Goal: Task Accomplishment & Management: Use online tool/utility

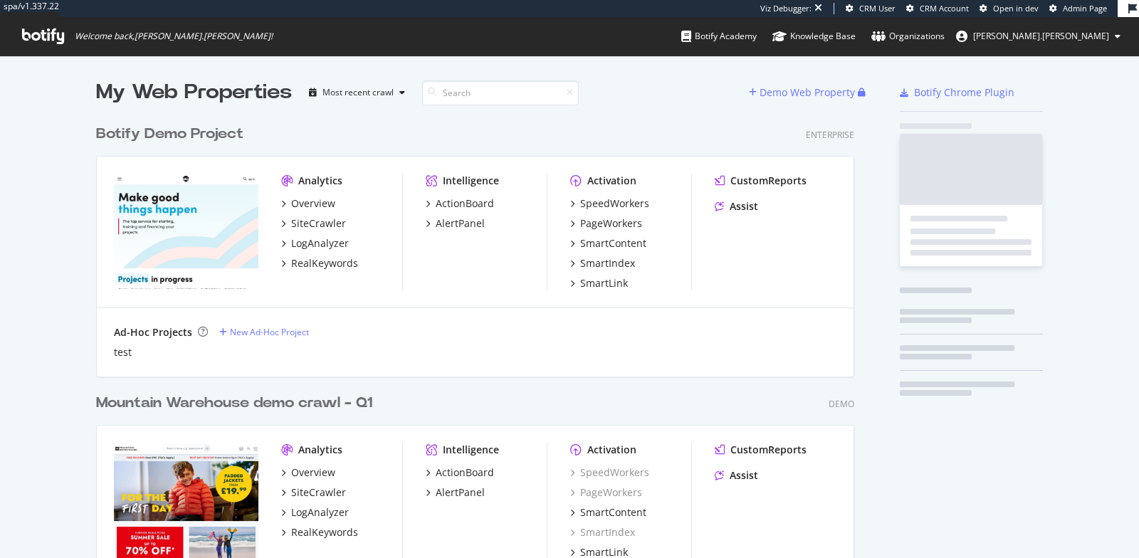
scroll to position [4752, 769]
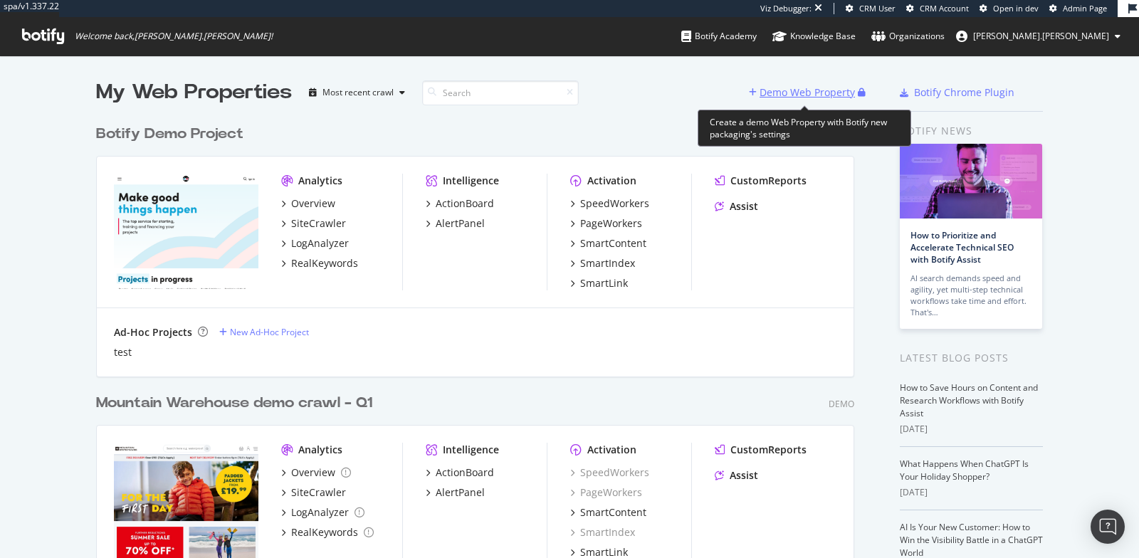
click at [794, 90] on div "Demo Web Property" at bounding box center [806, 92] width 95 height 14
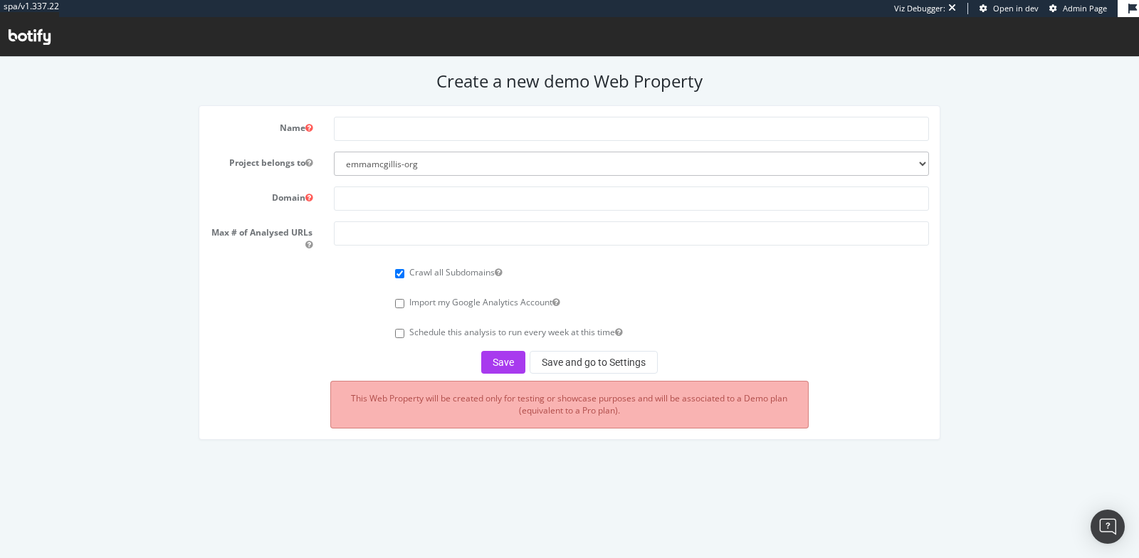
click at [494, 140] on form "Name Project belongs to emmamcgillis-org Domain Max # of Analysed URLs Crawl al…" at bounding box center [569, 245] width 718 height 257
click at [494, 134] on input "text" at bounding box center [631, 129] width 595 height 24
type input "Children Salon Q3"
click at [462, 201] on input "text" at bounding box center [631, 198] width 595 height 24
paste input "[URL][DOMAIN_NAME]"
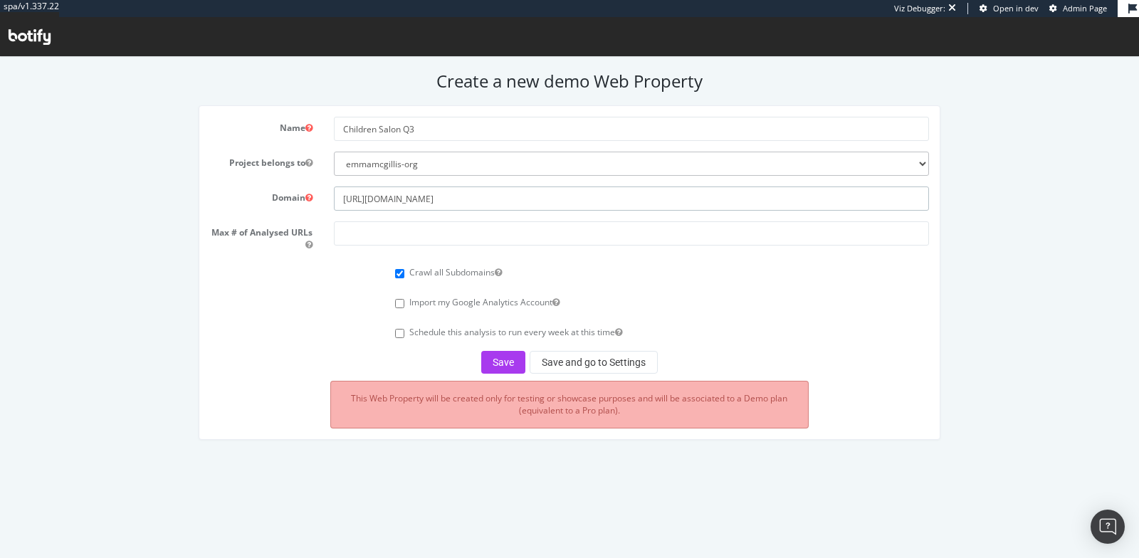
type input "[URL][DOMAIN_NAME]"
click at [418, 231] on input "number" at bounding box center [631, 233] width 595 height 24
type input "200000"
click at [645, 367] on button "Save and go to Settings" at bounding box center [593, 362] width 128 height 23
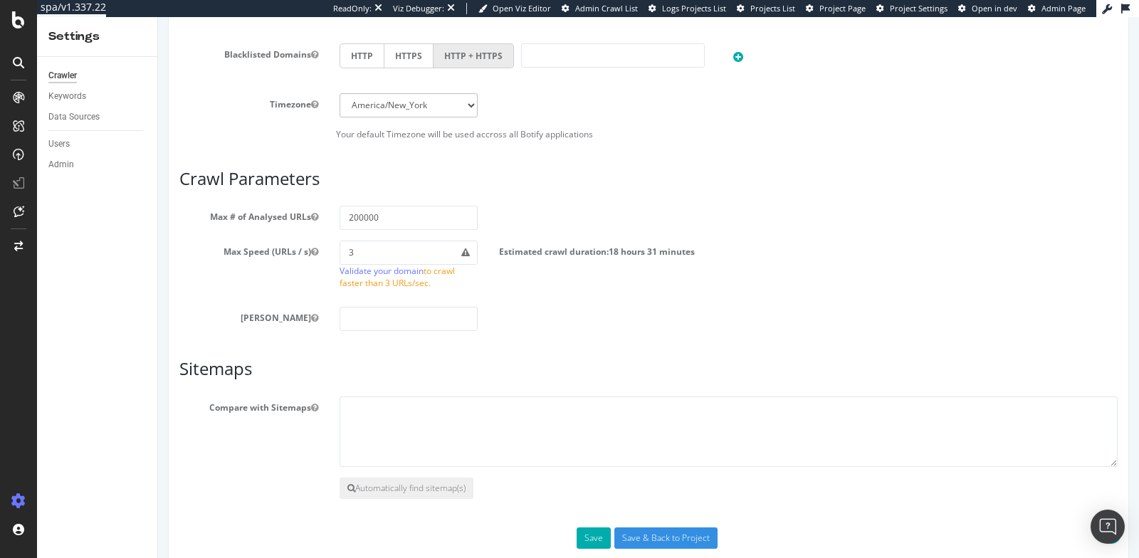
scroll to position [748, 0]
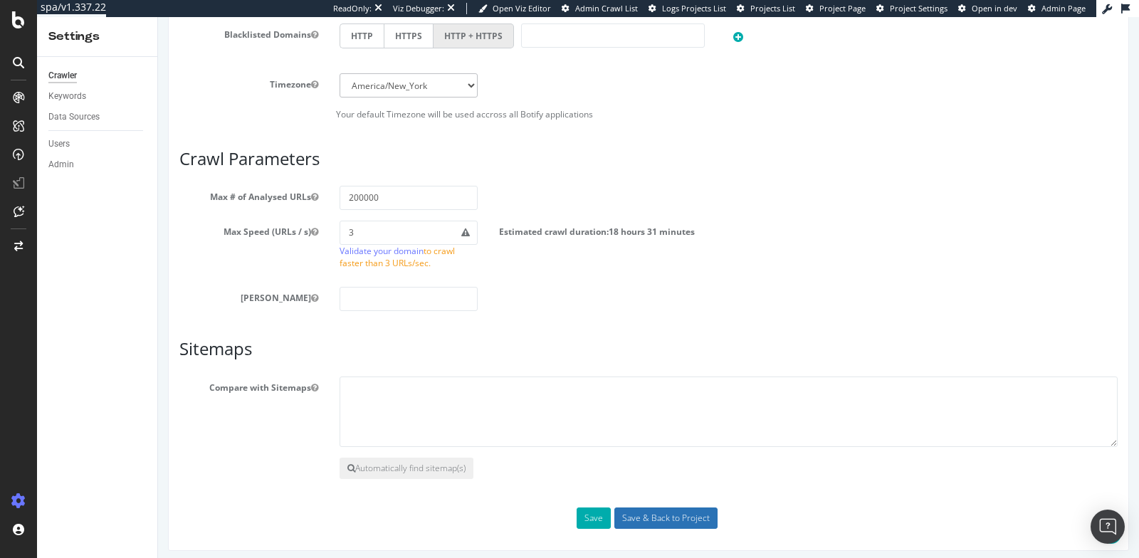
click at [672, 509] on input "Save & Back to Project" at bounding box center [665, 517] width 103 height 21
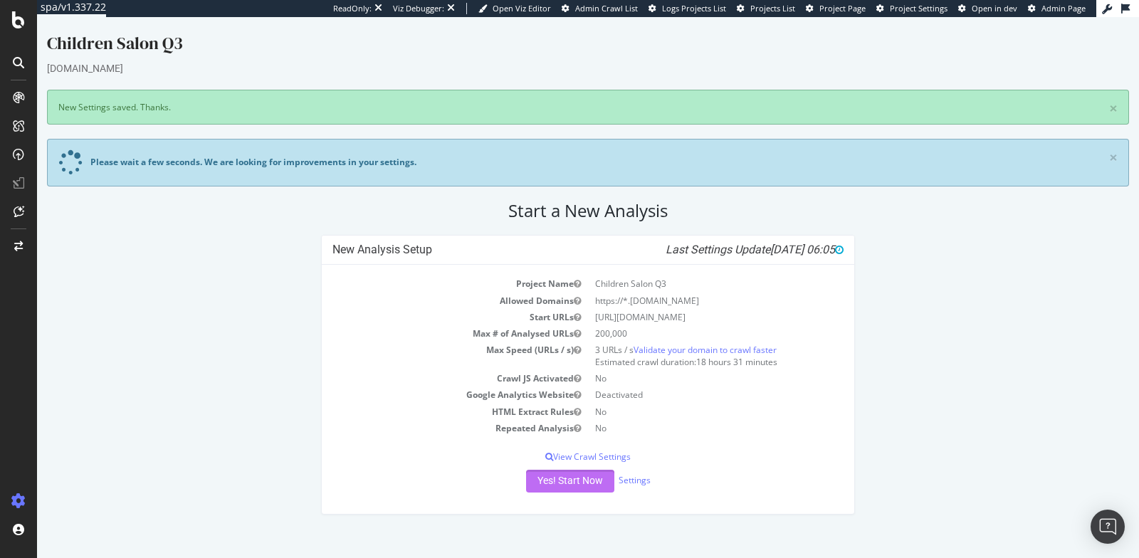
click at [577, 473] on button "Yes! Start Now" at bounding box center [570, 481] width 88 height 23
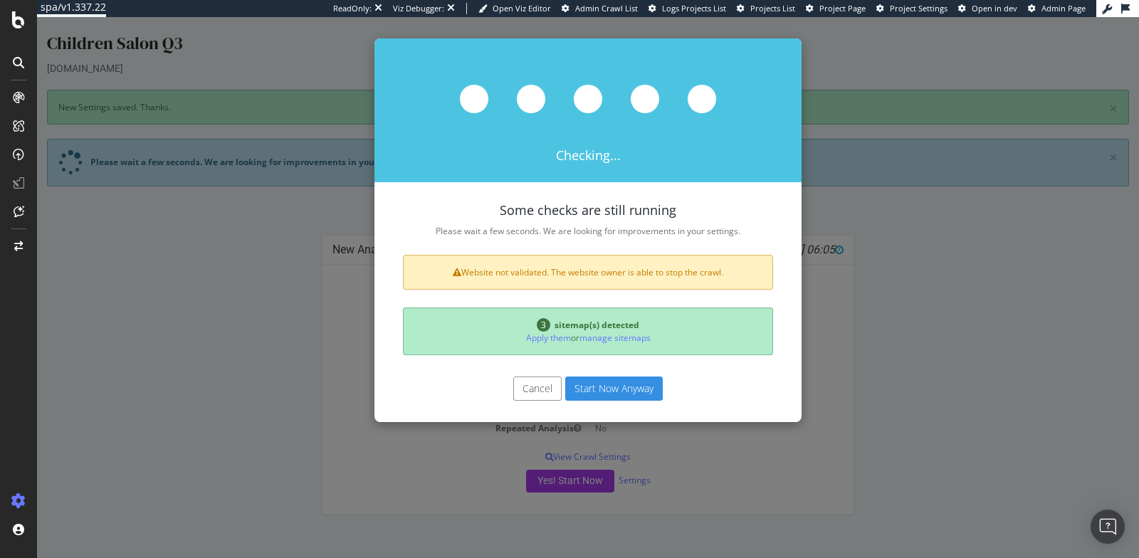
click at [625, 388] on button "Start Now Anyway" at bounding box center [613, 388] width 97 height 24
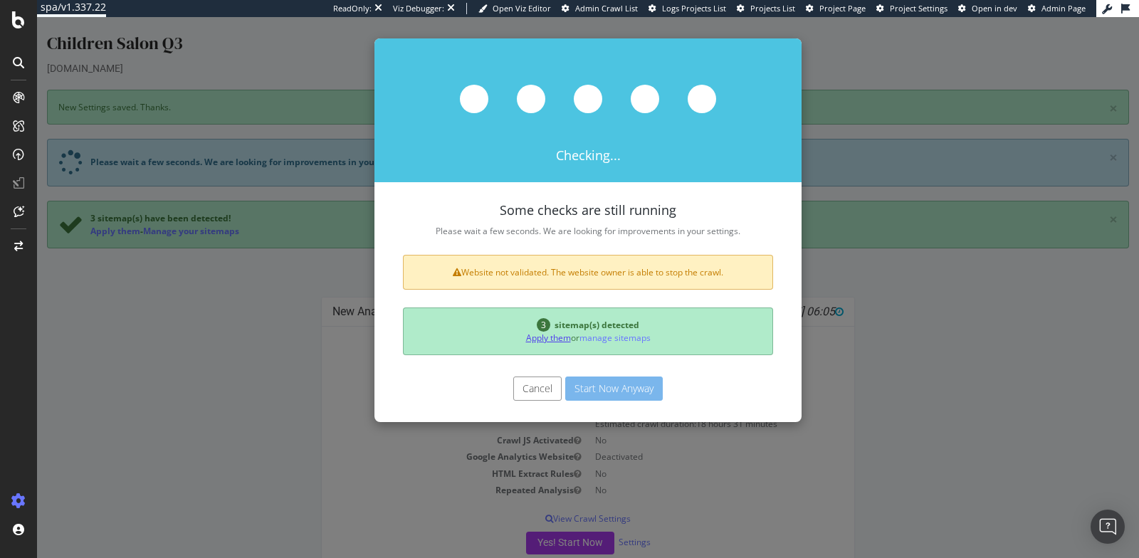
click at [554, 334] on link "Apply them" at bounding box center [548, 338] width 45 height 12
click at [542, 337] on link "Apply them" at bounding box center [548, 338] width 45 height 12
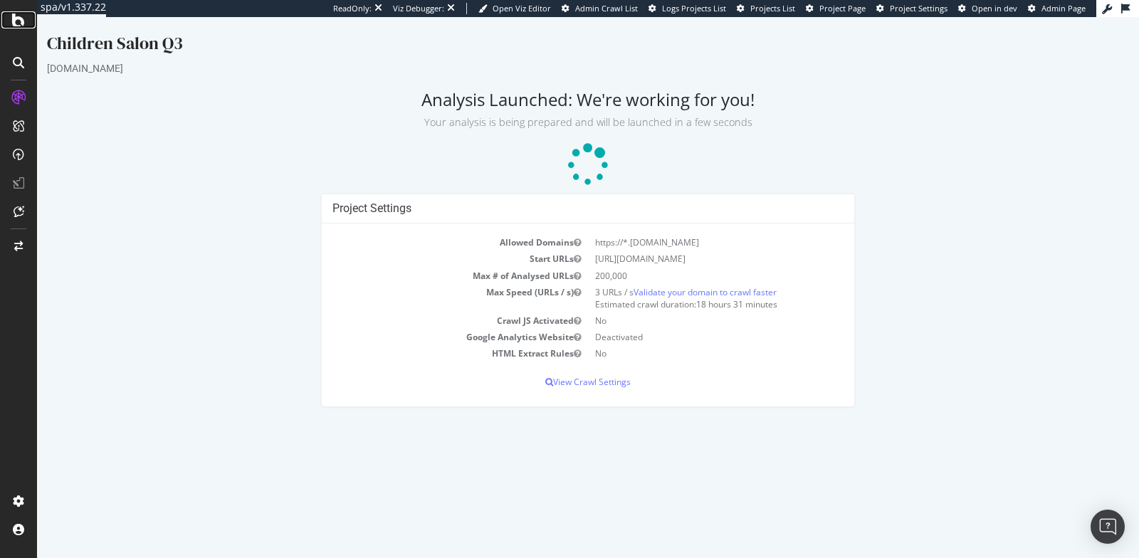
click at [21, 26] on icon at bounding box center [18, 19] width 13 height 17
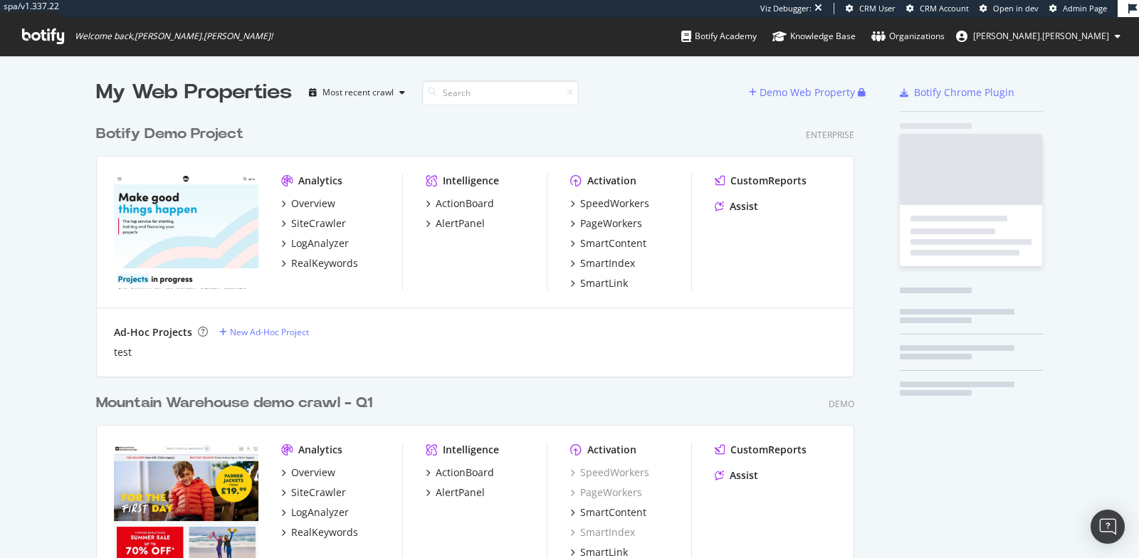
scroll to position [4773, 769]
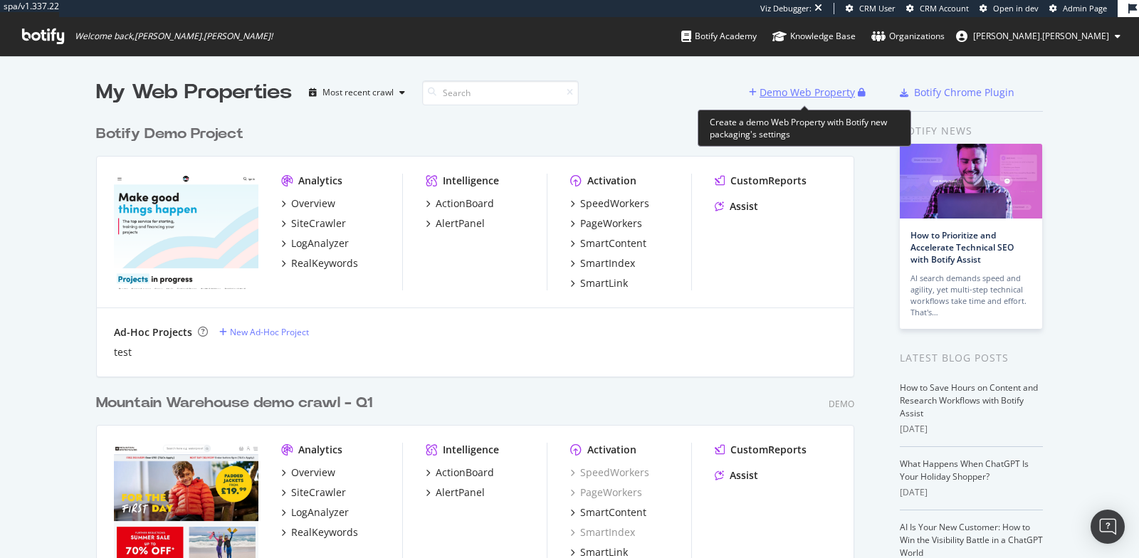
click at [803, 93] on div "Demo Web Property" at bounding box center [806, 92] width 95 height 14
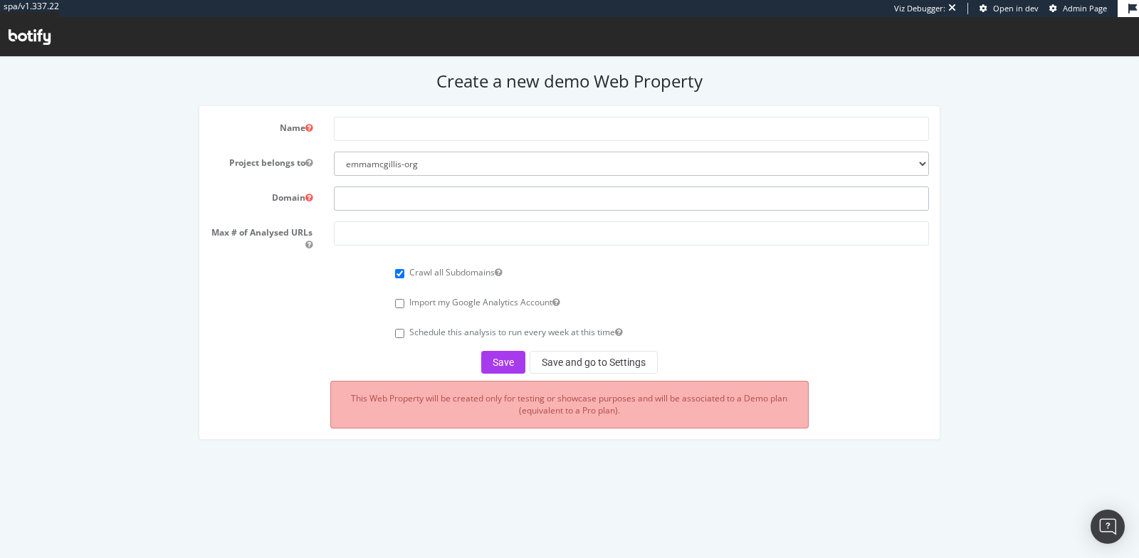
click at [386, 198] on input "text" at bounding box center [631, 198] width 595 height 24
paste input "https://www.cromwell.co.uk/"
type input "https://www.cromwell.co.uk/"
click at [398, 130] on input "text" at bounding box center [631, 129] width 595 height 24
type input "[PERSON_NAME] Q3"
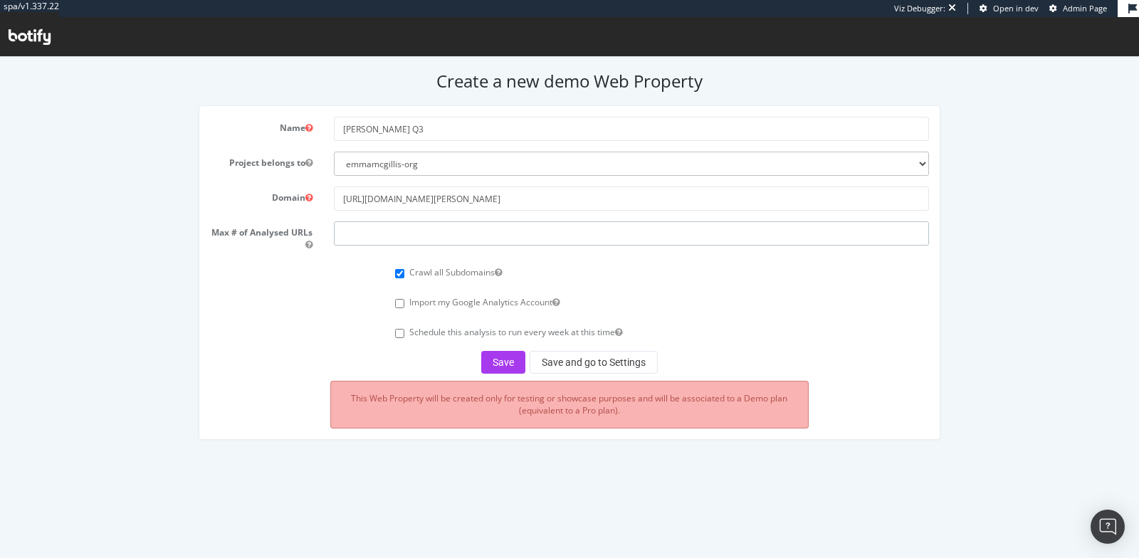
click at [386, 241] on input "number" at bounding box center [631, 233] width 595 height 24
type input "200000"
click at [618, 354] on button "Save and go to Settings" at bounding box center [593, 362] width 128 height 23
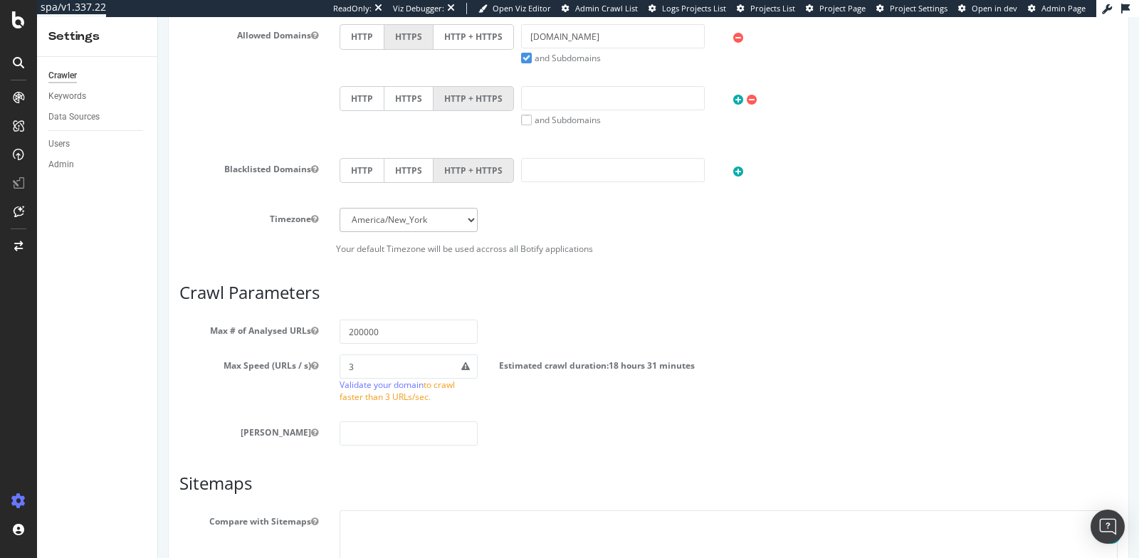
scroll to position [820, 0]
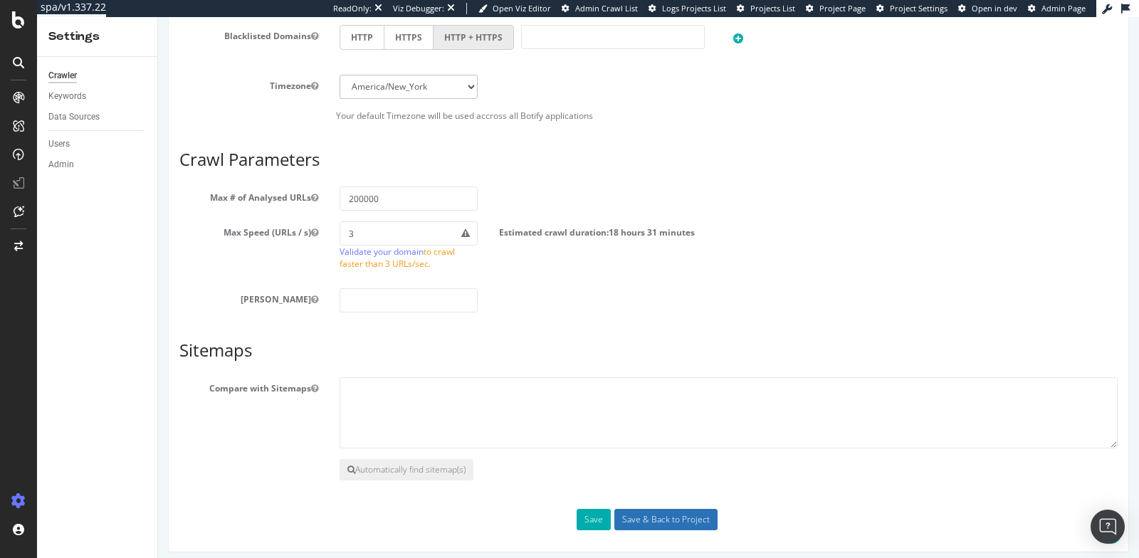
click at [628, 511] on input "Save & Back to Project" at bounding box center [665, 519] width 103 height 21
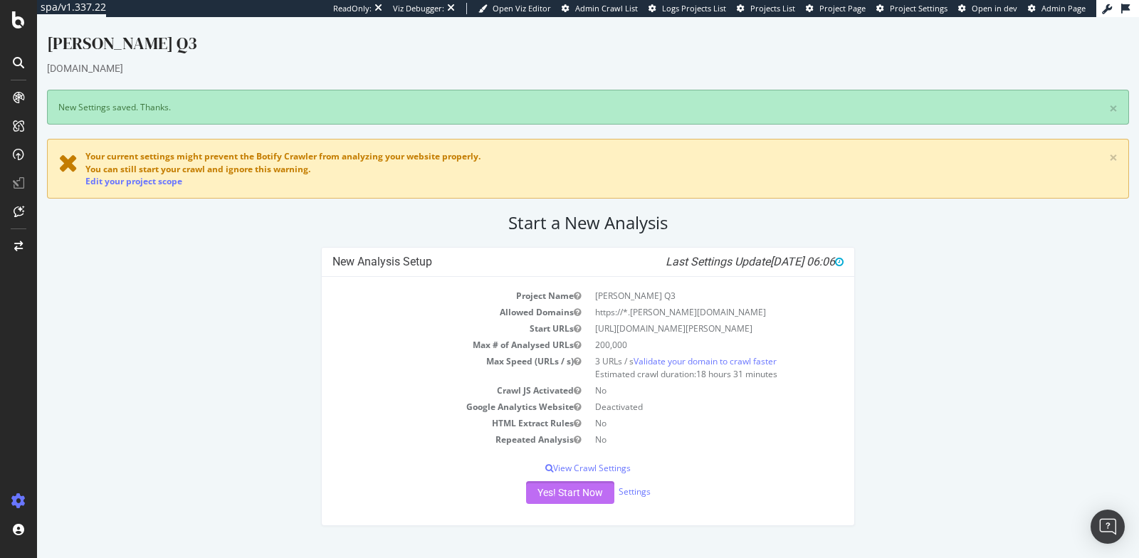
click at [564, 502] on button "Yes! Start Now" at bounding box center [570, 492] width 88 height 23
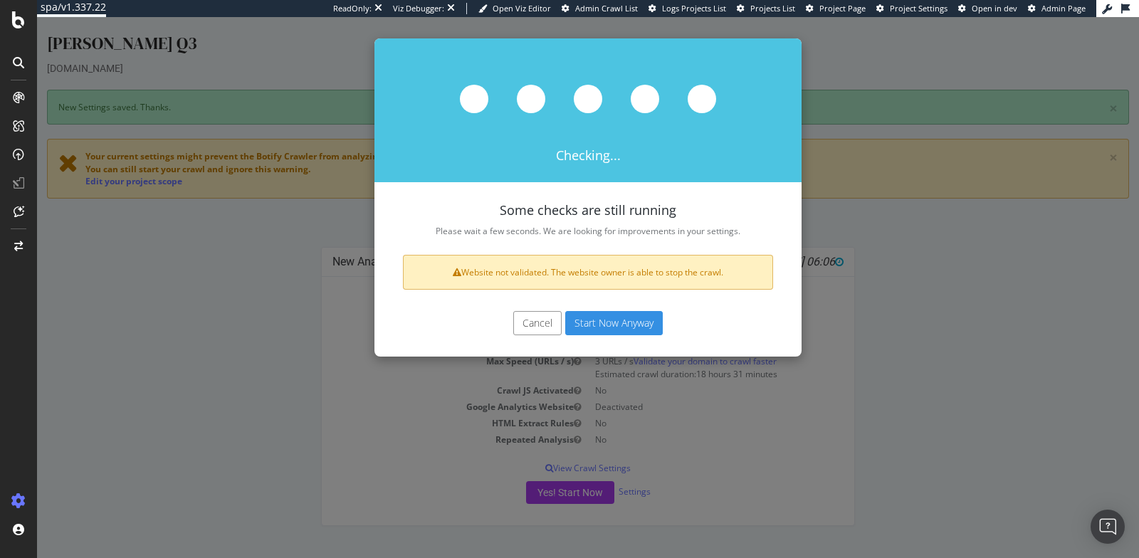
click at [598, 321] on button "Start Now Anyway" at bounding box center [613, 323] width 97 height 24
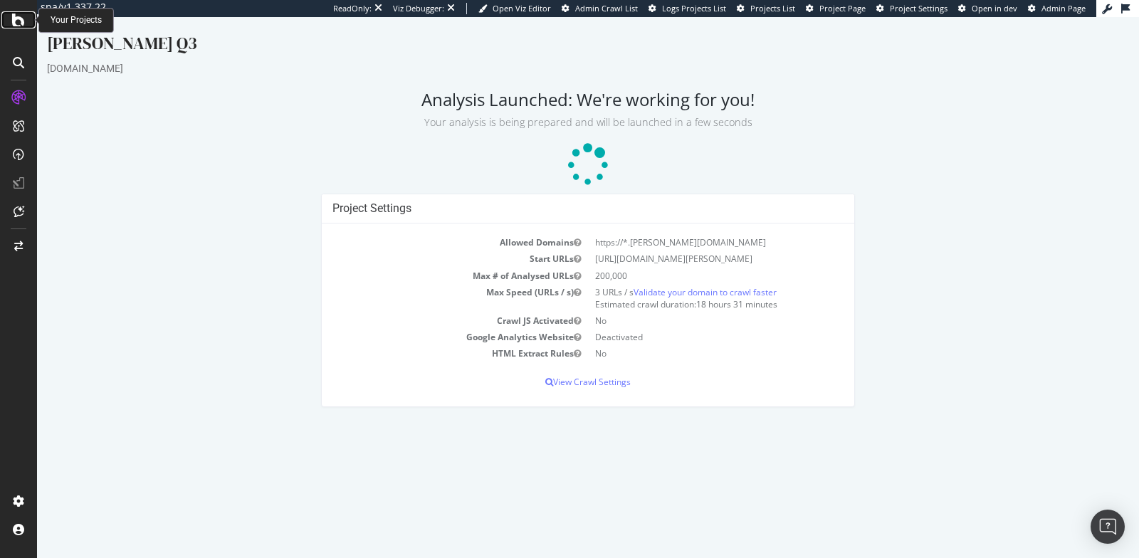
click at [19, 23] on icon at bounding box center [18, 19] width 13 height 17
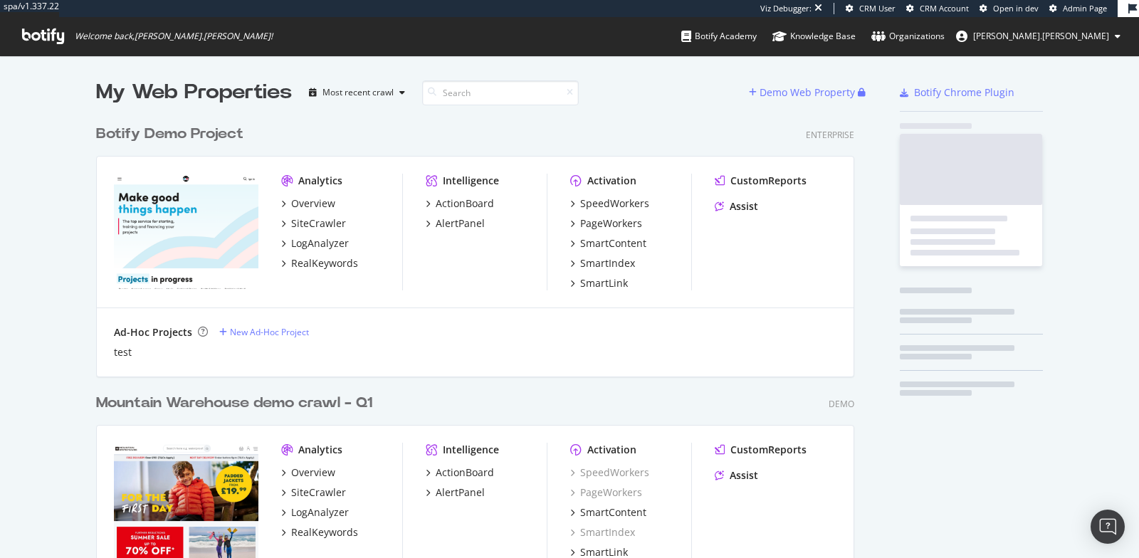
scroll to position [558, 1139]
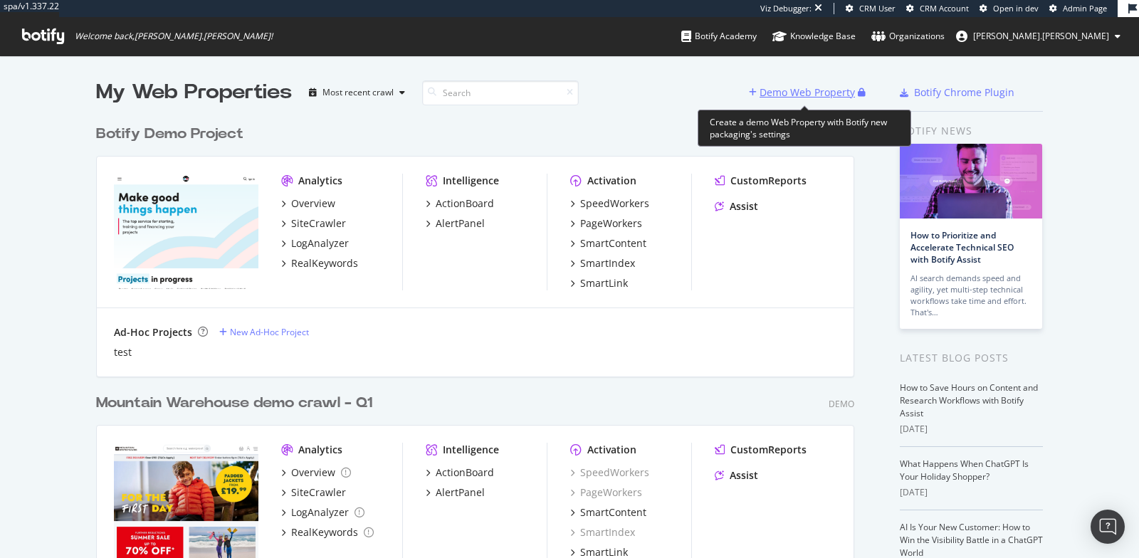
click at [784, 102] on div "Demo Web Property" at bounding box center [803, 92] width 109 height 21
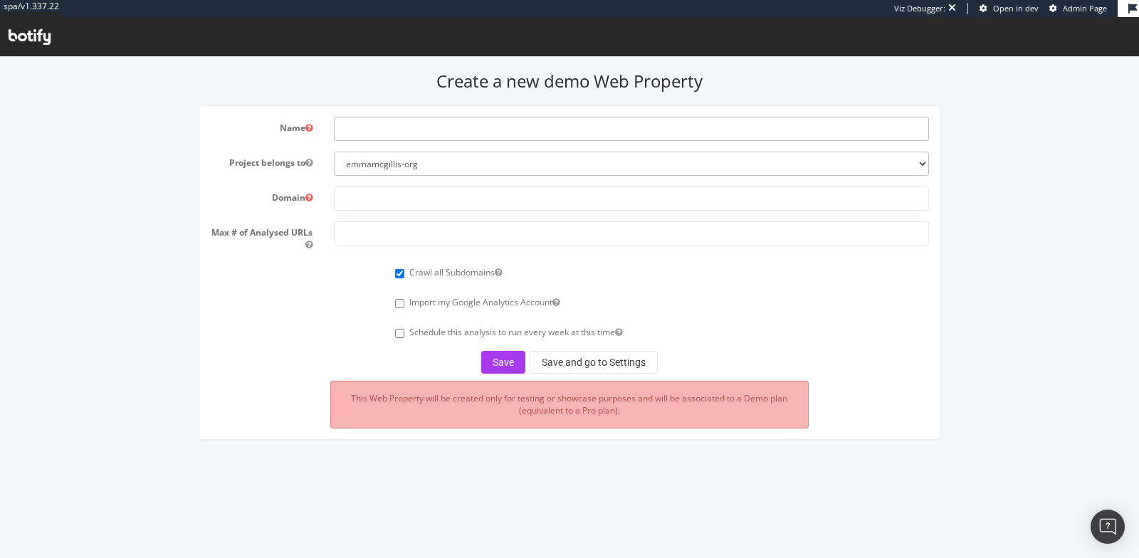
click at [516, 131] on input "text" at bounding box center [631, 129] width 595 height 24
type input "PetLab Co Q3"
click at [354, 210] on form "Name PetLab Co Q3 Project belongs to emmamcgillis-org Domain Max # of Analysed …" at bounding box center [569, 245] width 718 height 257
click at [366, 201] on input "text" at bounding box center [631, 198] width 595 height 24
paste input "https://www.petlabco.co.uk/"
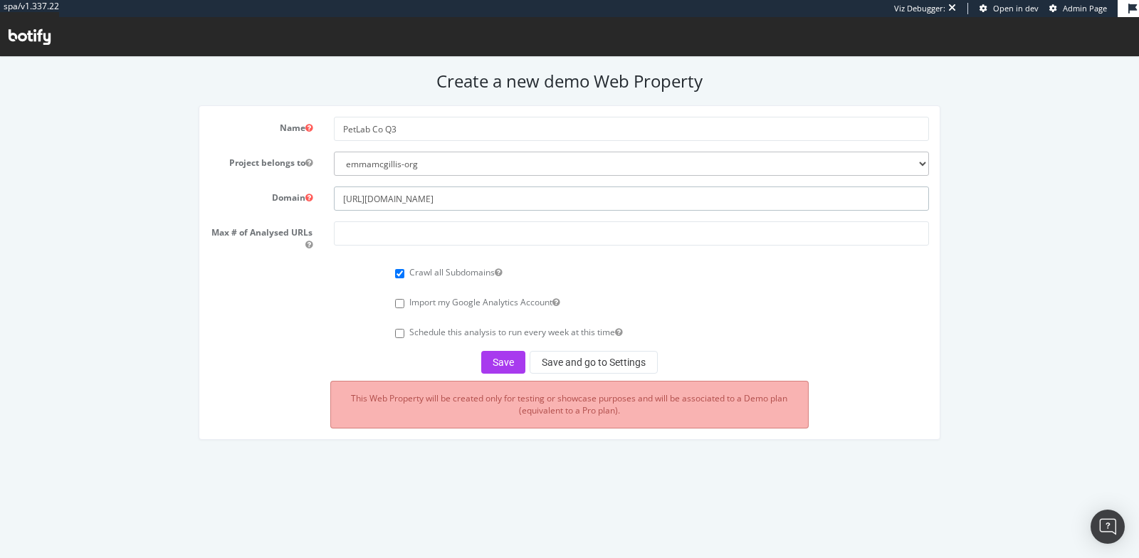
type input "https://www.petlabco.co.uk/"
click at [362, 241] on input "number" at bounding box center [631, 233] width 595 height 24
type input "100000"
click at [637, 363] on button "Save and go to Settings" at bounding box center [593, 362] width 128 height 23
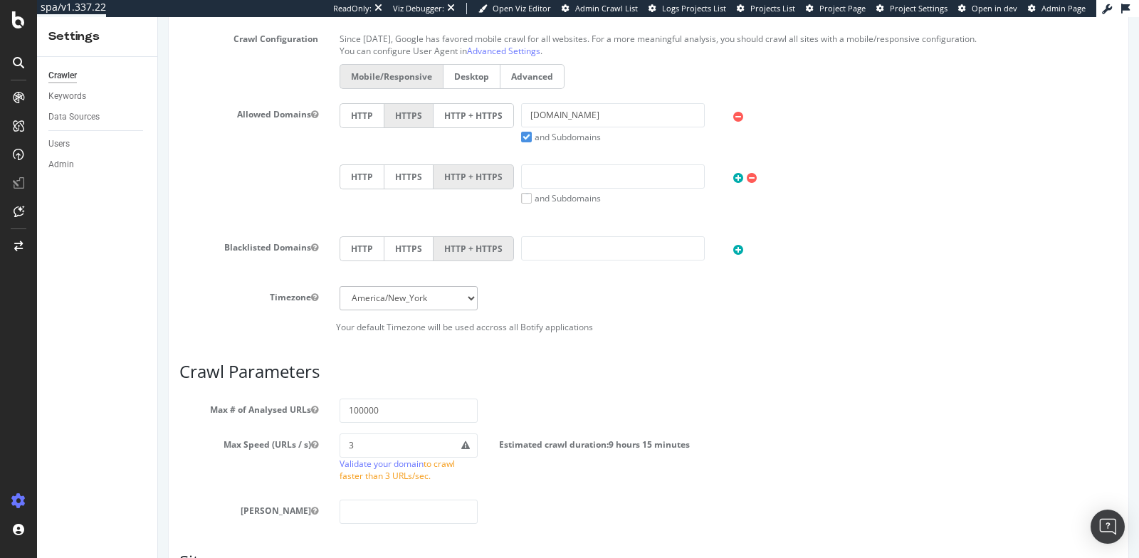
scroll to position [748, 0]
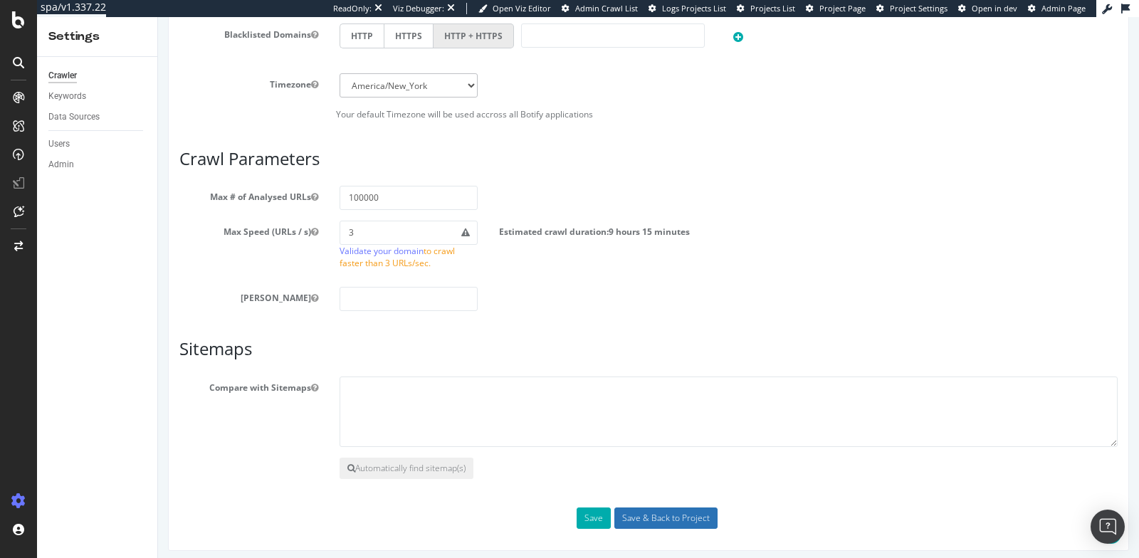
click at [659, 510] on input "Save & Back to Project" at bounding box center [665, 517] width 103 height 21
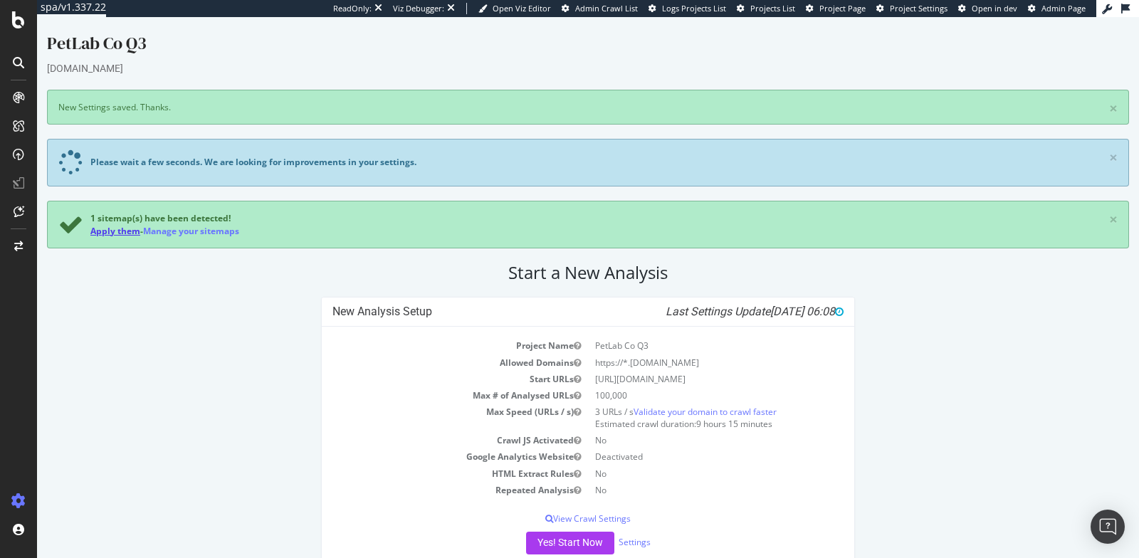
click at [119, 231] on link "Apply them" at bounding box center [115, 231] width 50 height 12
click at [573, 536] on button "Yes! Start Now" at bounding box center [570, 543] width 88 height 23
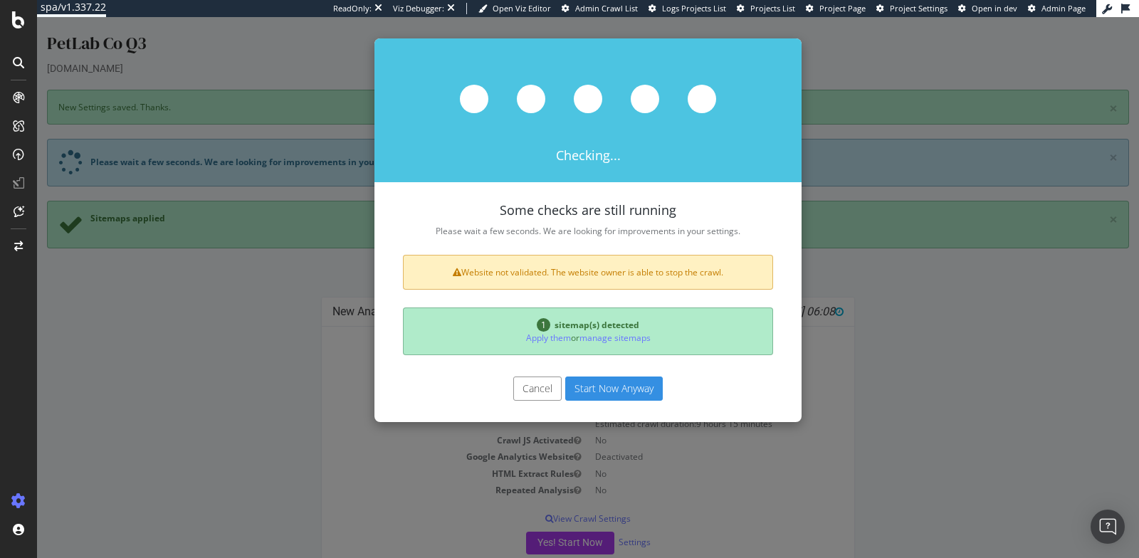
click at [625, 394] on button "Start Now Anyway" at bounding box center [613, 388] width 97 height 24
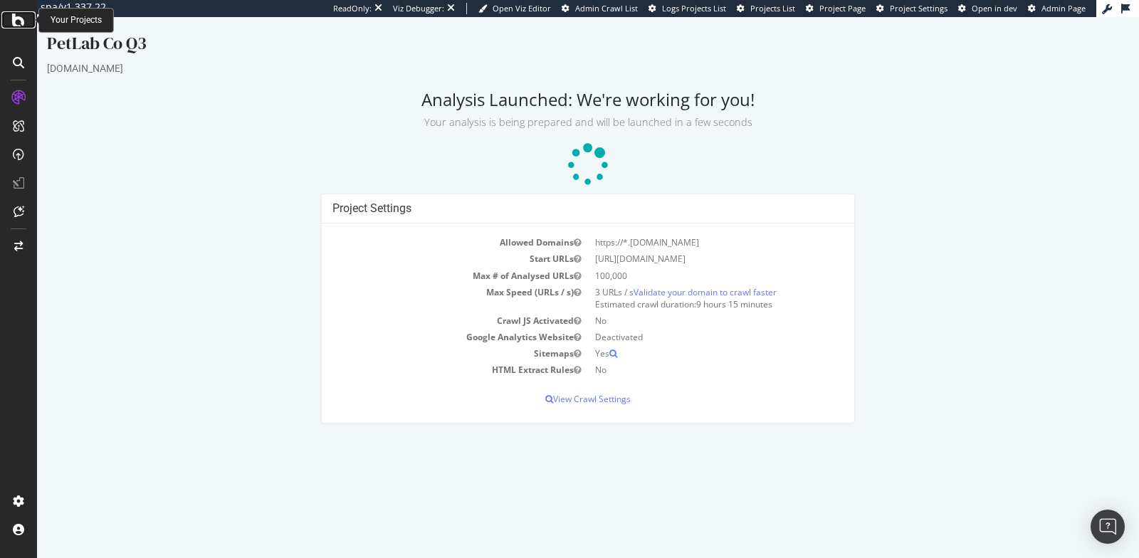
click at [17, 26] on icon at bounding box center [18, 19] width 13 height 17
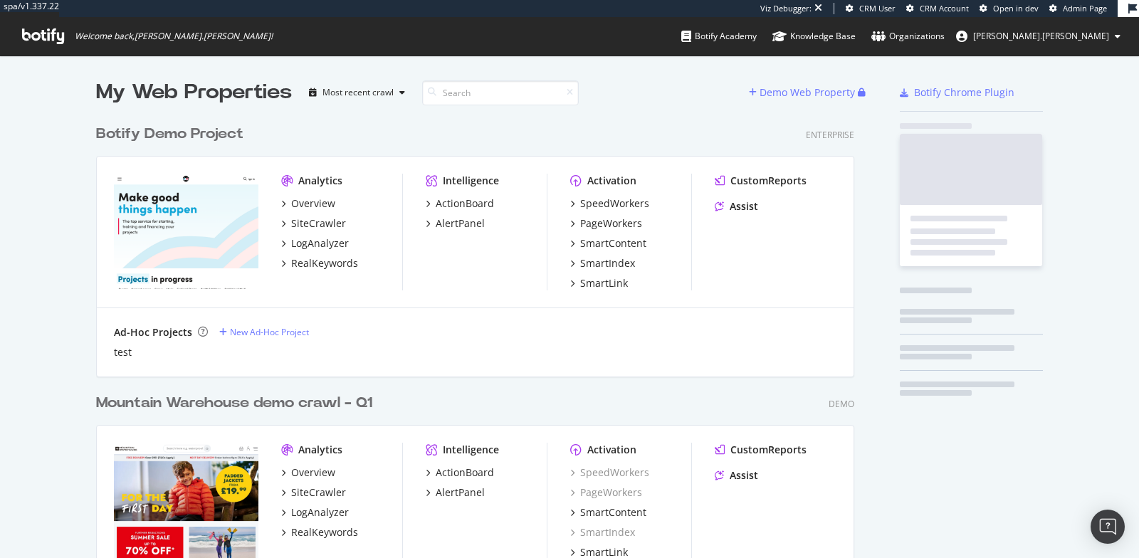
scroll to position [558, 1139]
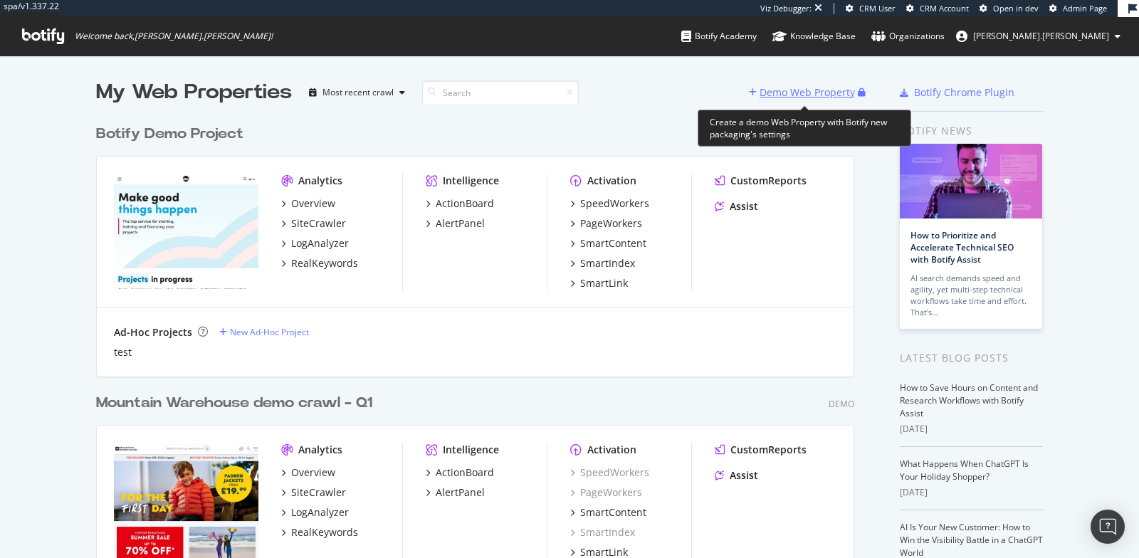
click at [791, 86] on div "Demo Web Property" at bounding box center [806, 92] width 95 height 14
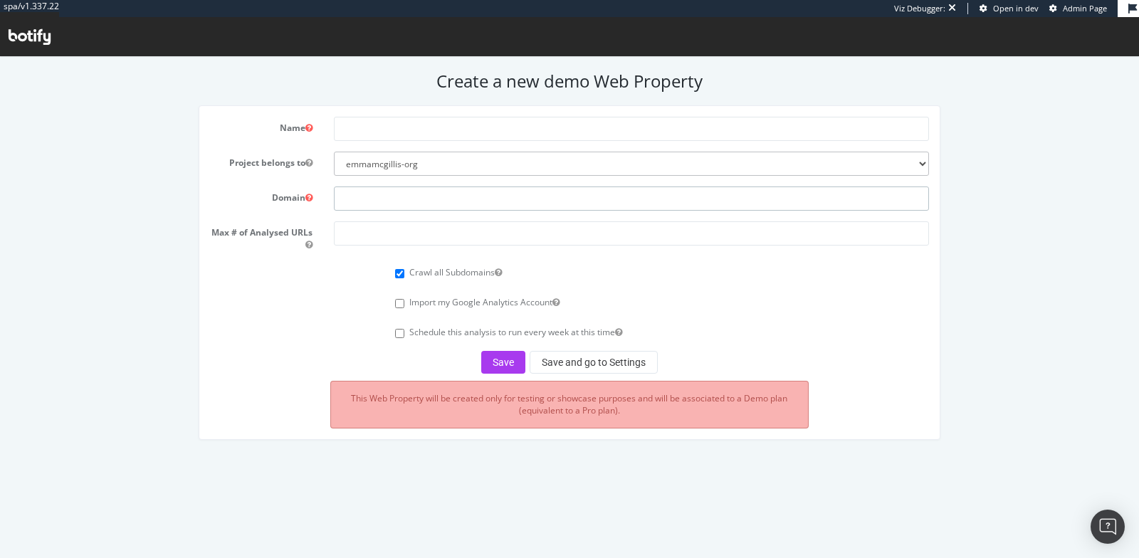
click at [374, 207] on input "text" at bounding box center [631, 198] width 595 height 24
paste input "https://www.lexonuk.com/"
type input "https://www.lexonuk.com/"
click at [384, 127] on input "text" at bounding box center [631, 129] width 595 height 24
type input "Lexon UK Q3"
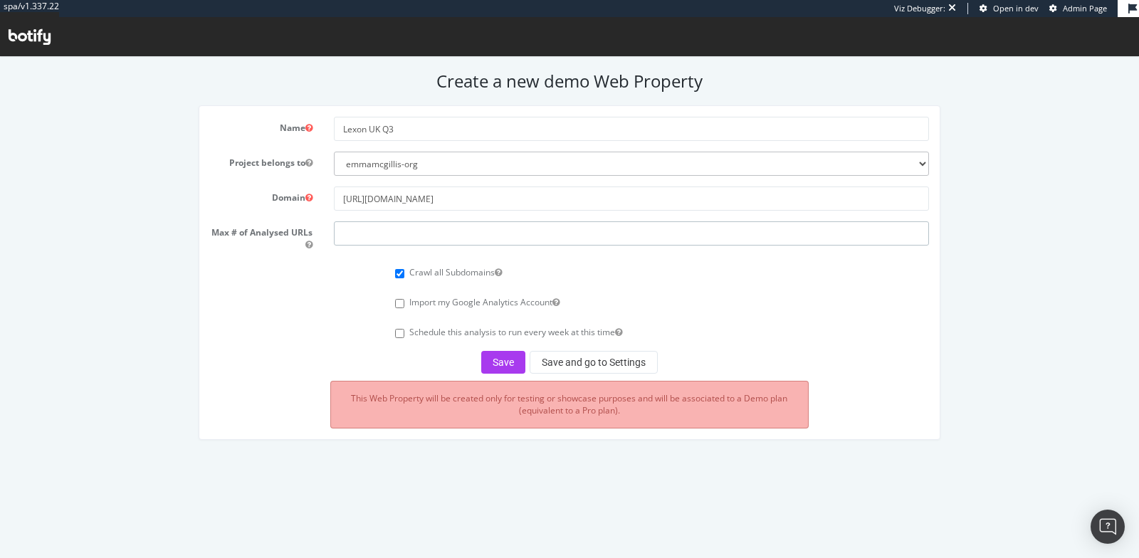
click at [387, 233] on input "number" at bounding box center [631, 233] width 595 height 24
type input "100000"
click at [618, 361] on button "Save and go to Settings" at bounding box center [593, 362] width 128 height 23
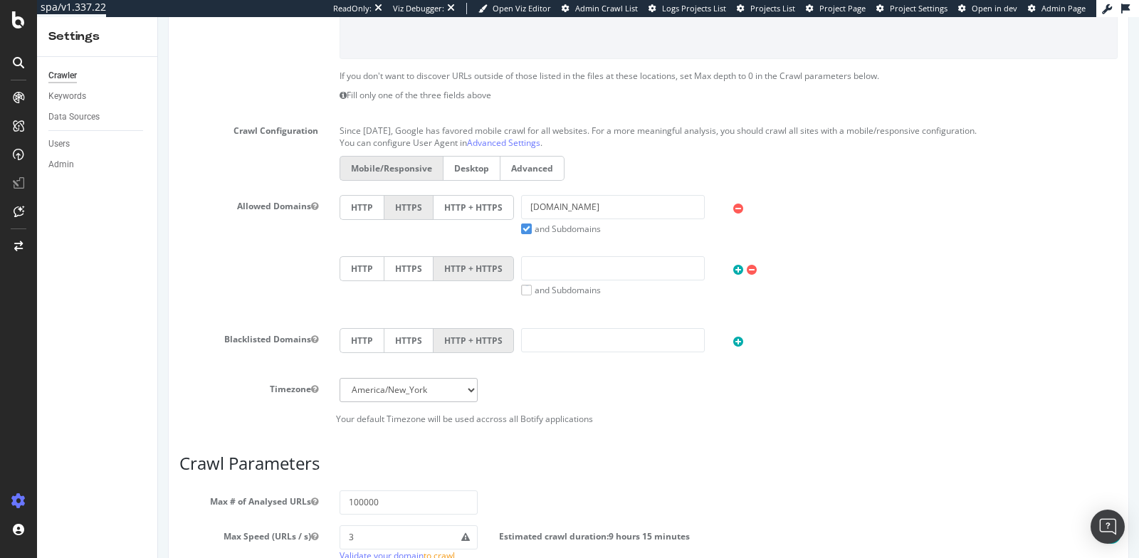
scroll to position [809, 0]
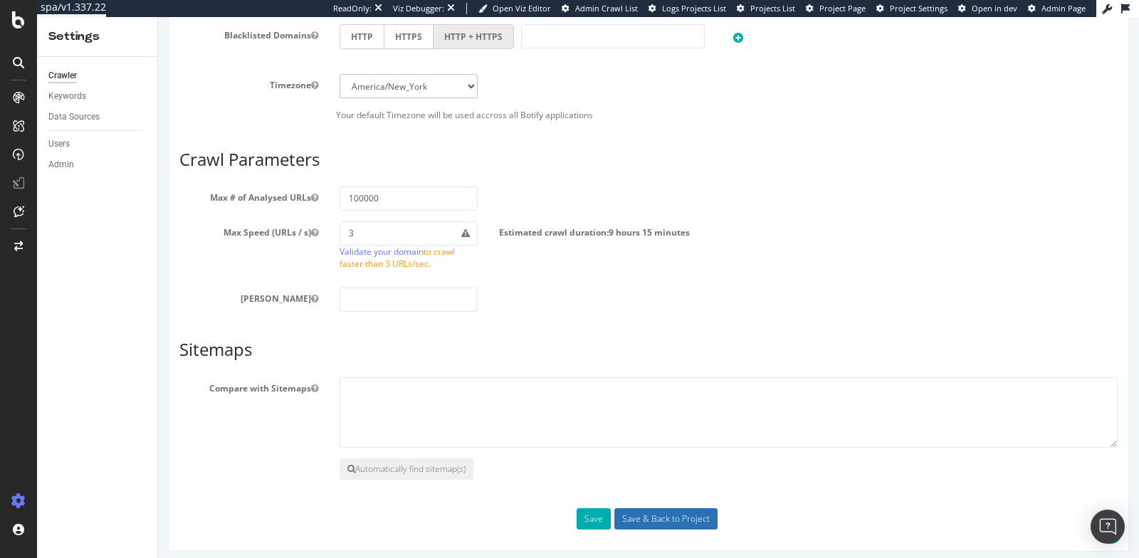
click at [630, 508] on input "Save & Back to Project" at bounding box center [665, 518] width 103 height 21
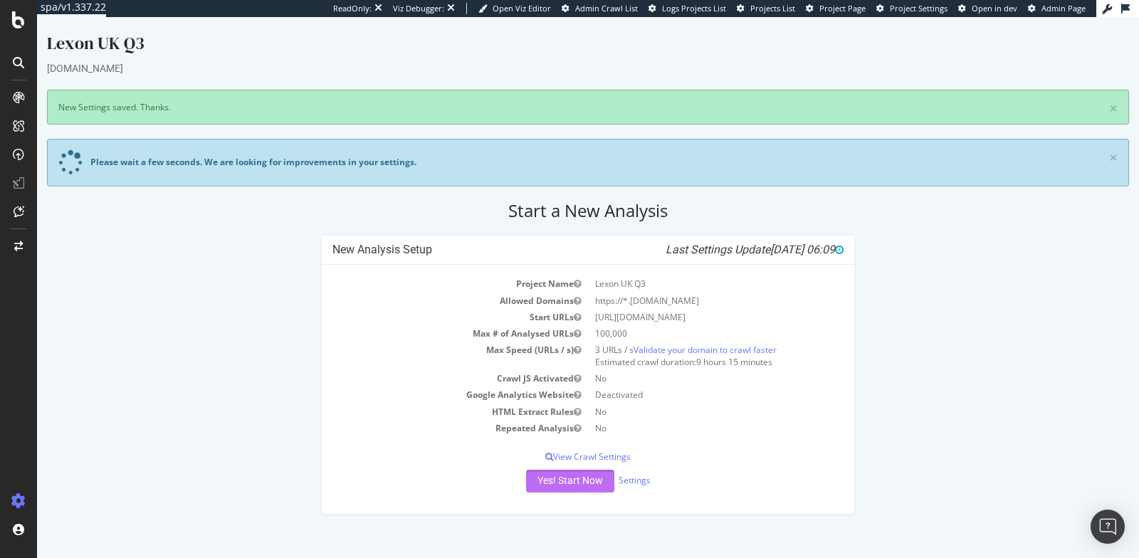
click at [560, 477] on button "Yes! Start Now" at bounding box center [570, 481] width 88 height 23
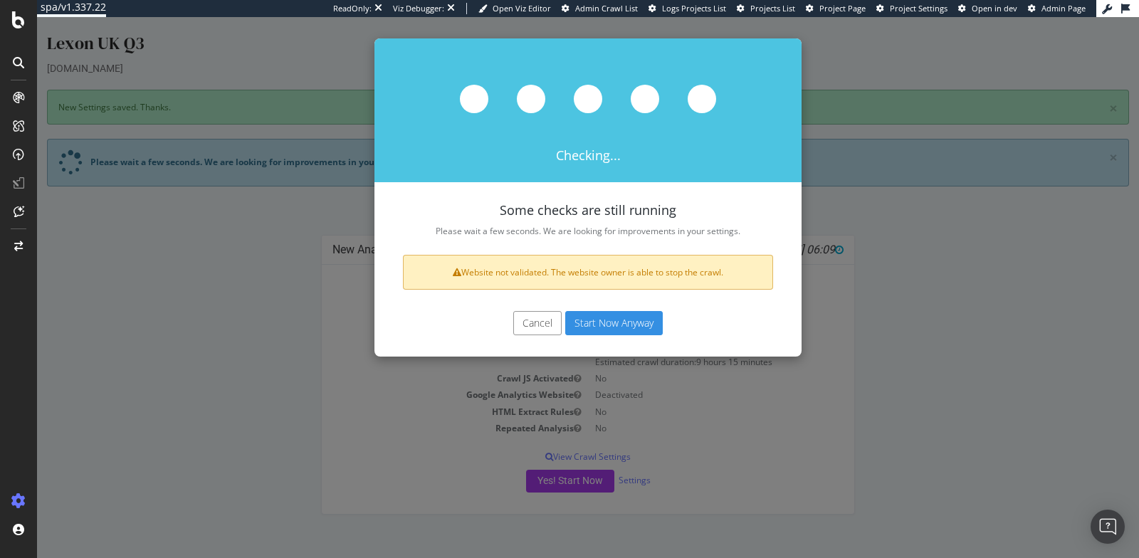
click at [620, 312] on button "Start Now Anyway" at bounding box center [613, 323] width 97 height 24
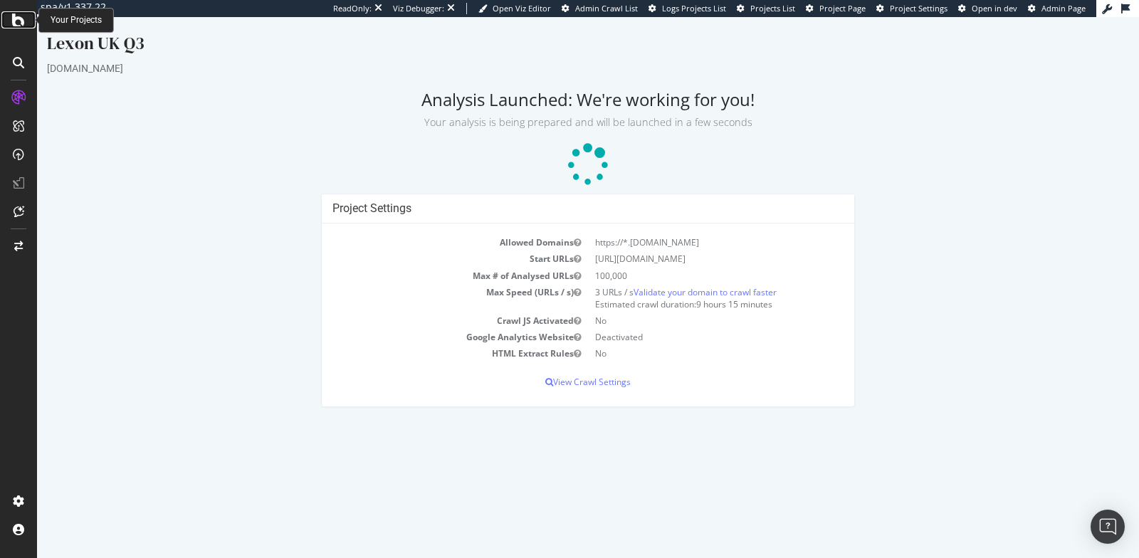
click at [21, 24] on icon at bounding box center [18, 19] width 13 height 17
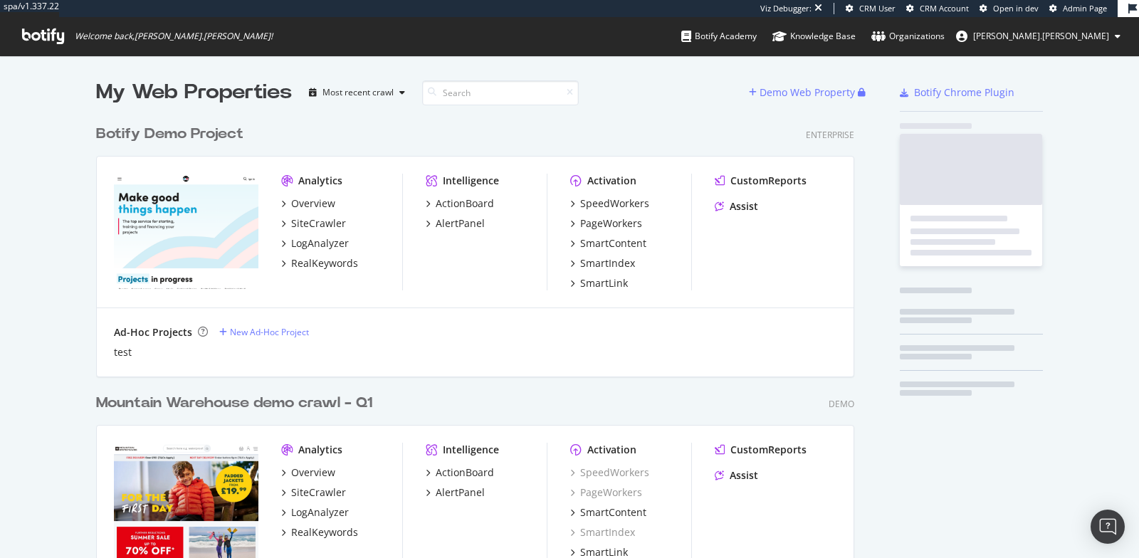
scroll to position [558, 1139]
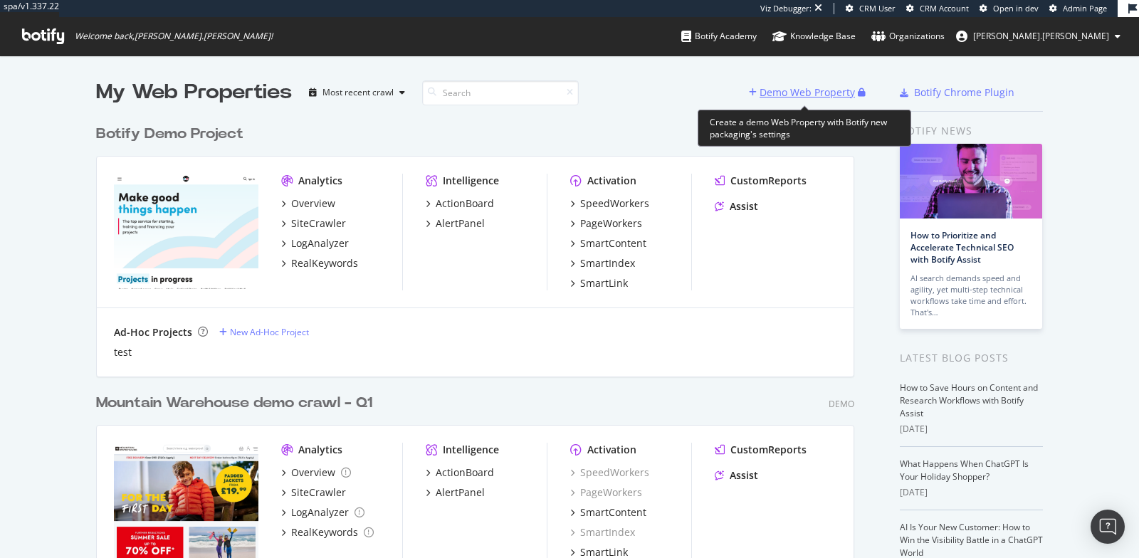
click at [850, 91] on div "Demo Web Property" at bounding box center [806, 92] width 95 height 14
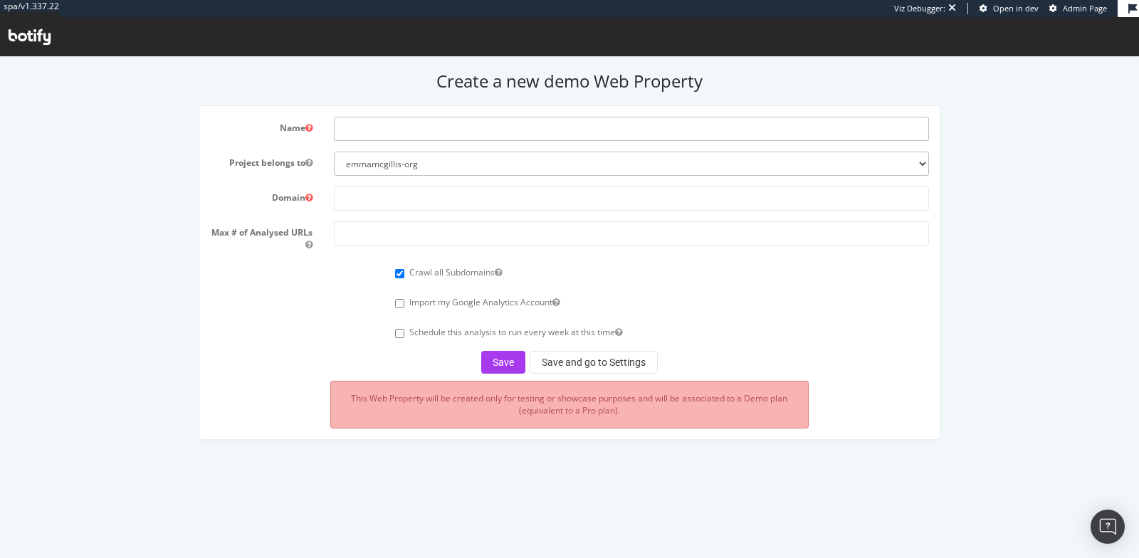
click at [434, 125] on input "text" at bounding box center [631, 129] width 595 height 24
type input "Games Workshop Q3"
click at [406, 196] on input "text" at bounding box center [631, 198] width 595 height 24
paste input "https://www.warhammer.com/"
type input "https://www.warhammer.com/"
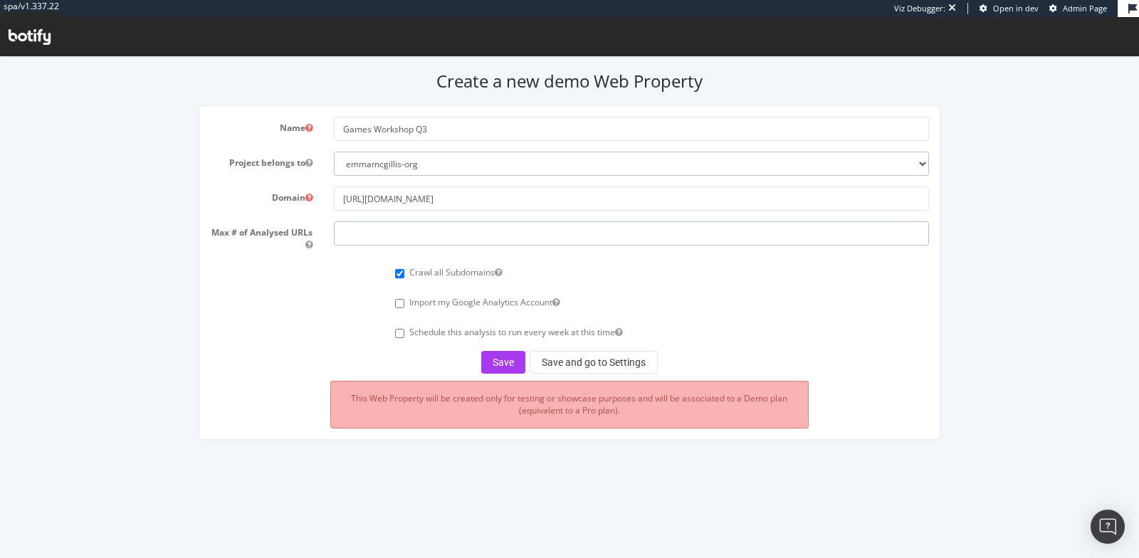
click at [391, 231] on input "number" at bounding box center [631, 233] width 595 height 24
type input "200000"
click at [602, 371] on button "Save and go to Settings" at bounding box center [593, 362] width 128 height 23
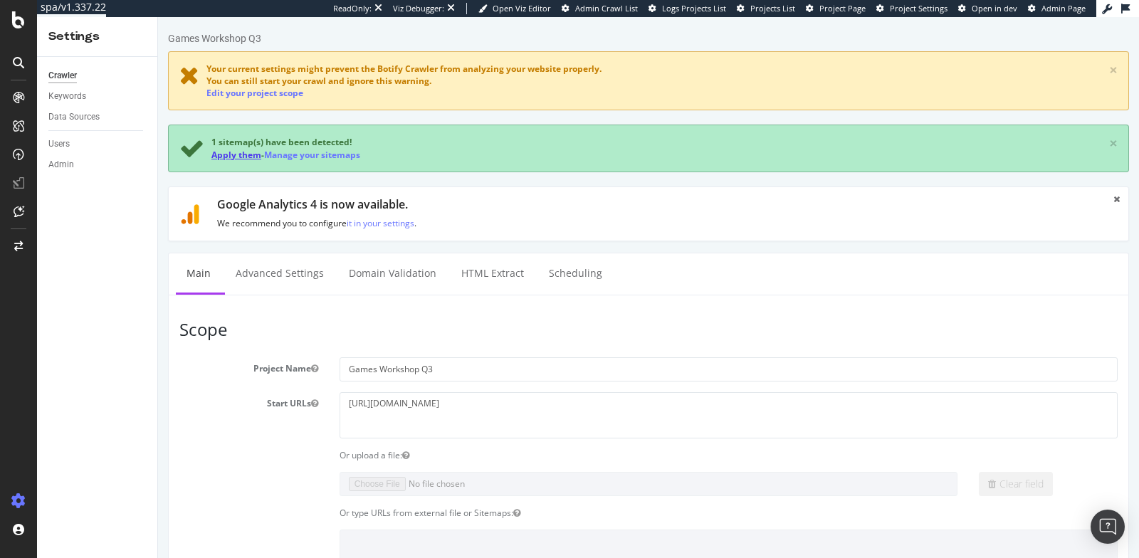
click at [238, 156] on link "Apply them" at bounding box center [236, 155] width 50 height 12
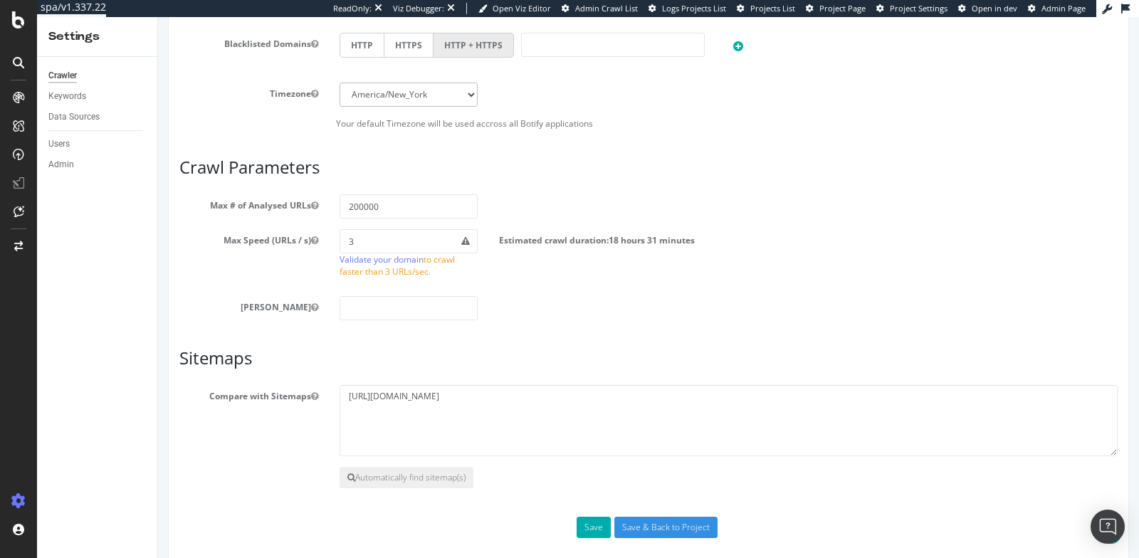
scroll to position [759, 0]
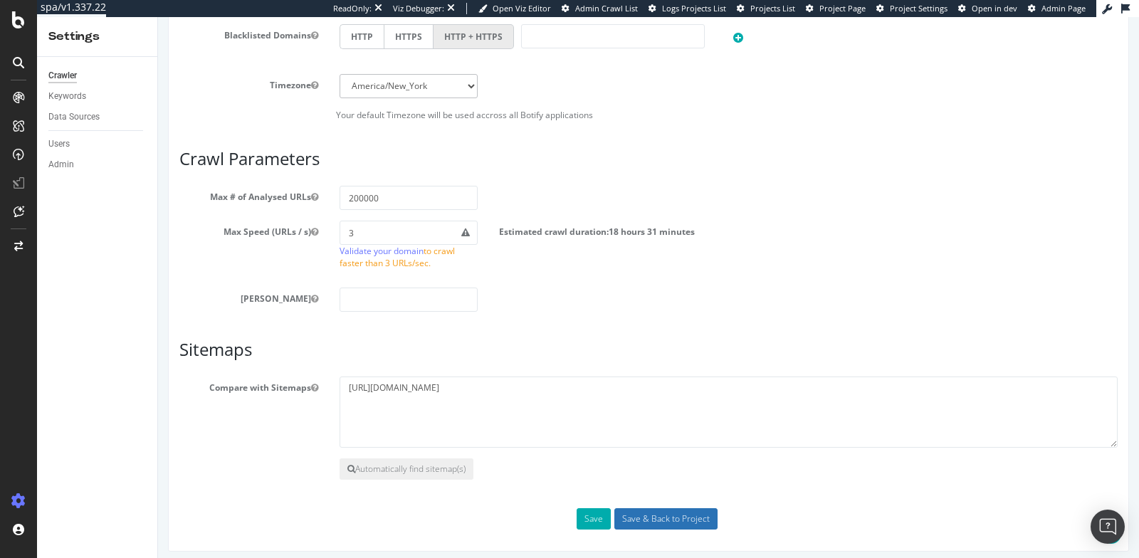
click at [639, 512] on input "Save & Back to Project" at bounding box center [665, 518] width 103 height 21
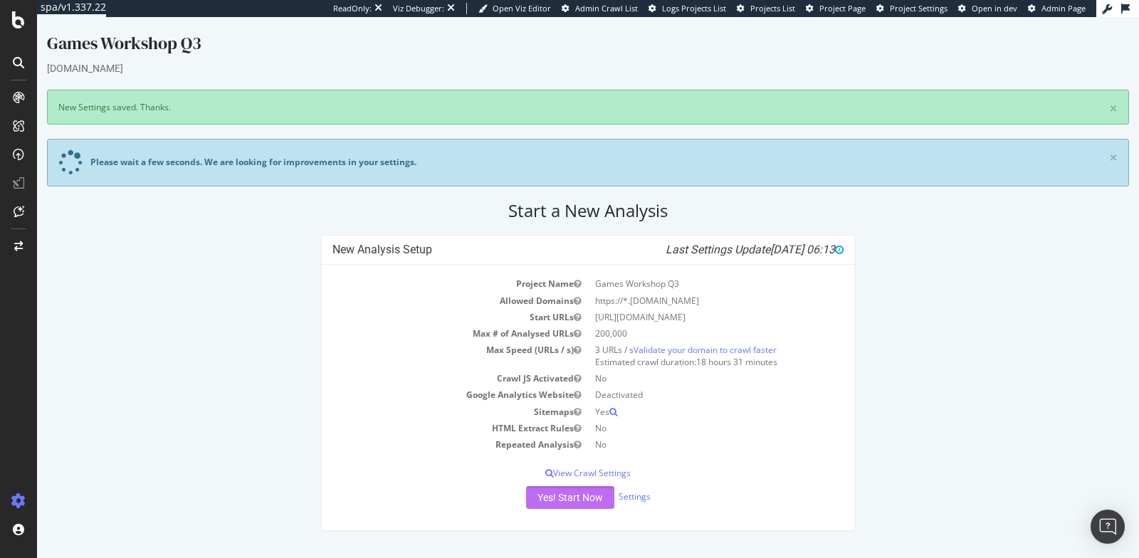
click at [541, 500] on button "Yes! Start Now" at bounding box center [570, 497] width 88 height 23
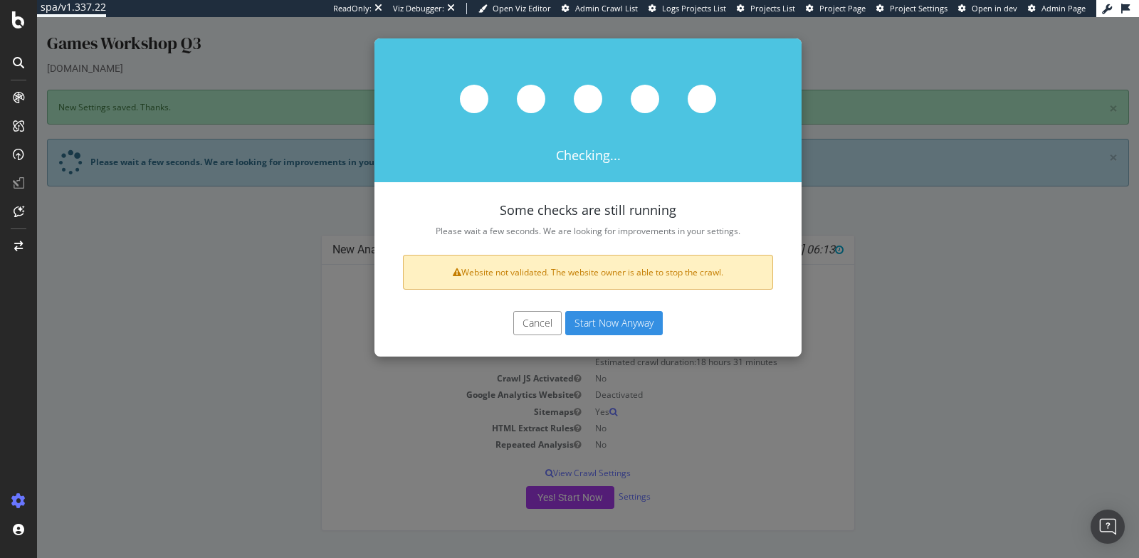
click at [614, 329] on button "Start Now Anyway" at bounding box center [613, 323] width 97 height 24
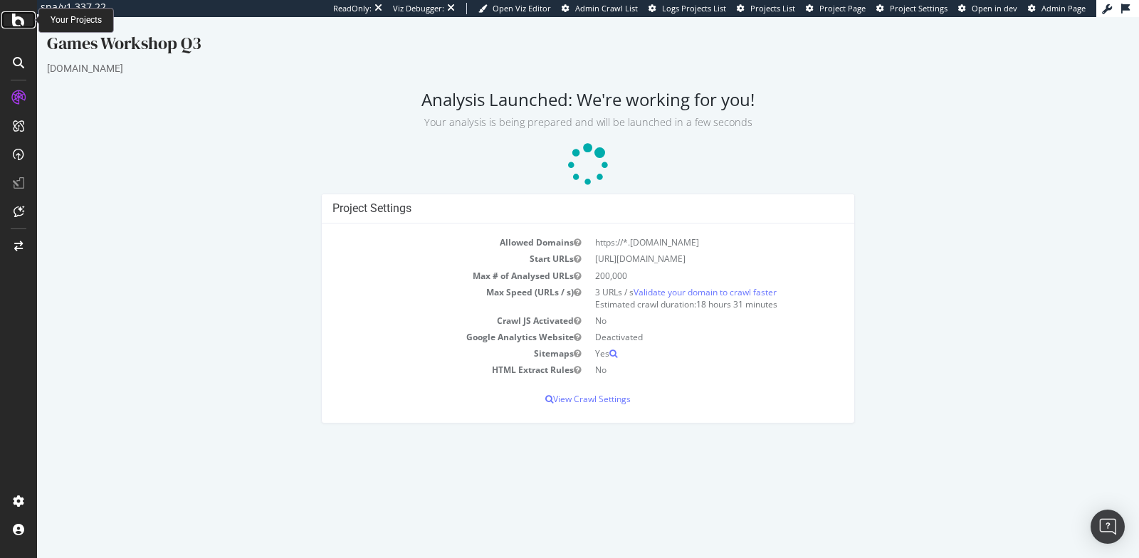
click at [9, 23] on div at bounding box center [18, 19] width 34 height 17
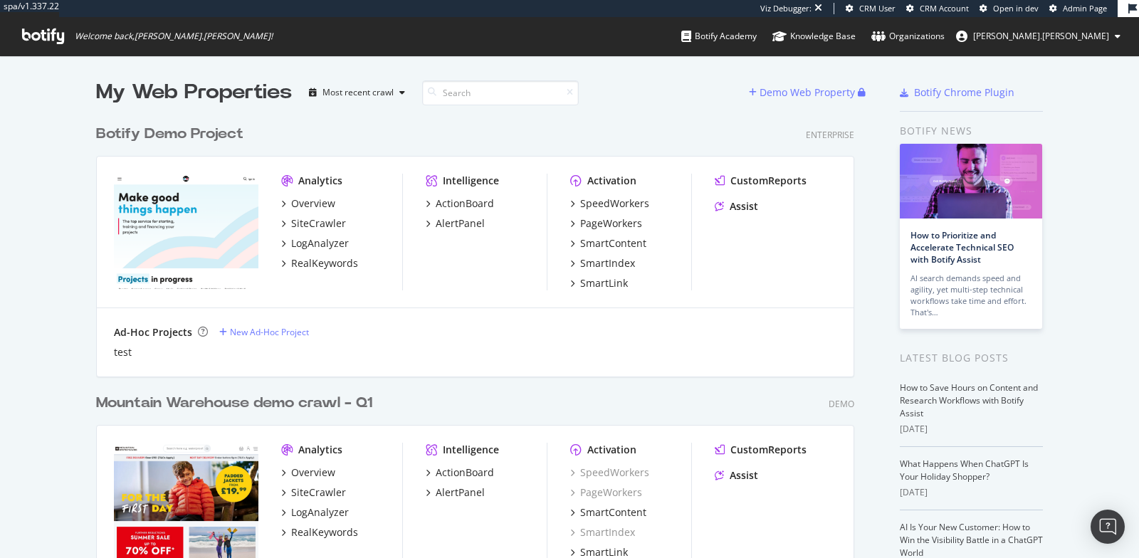
scroll to position [558, 1139]
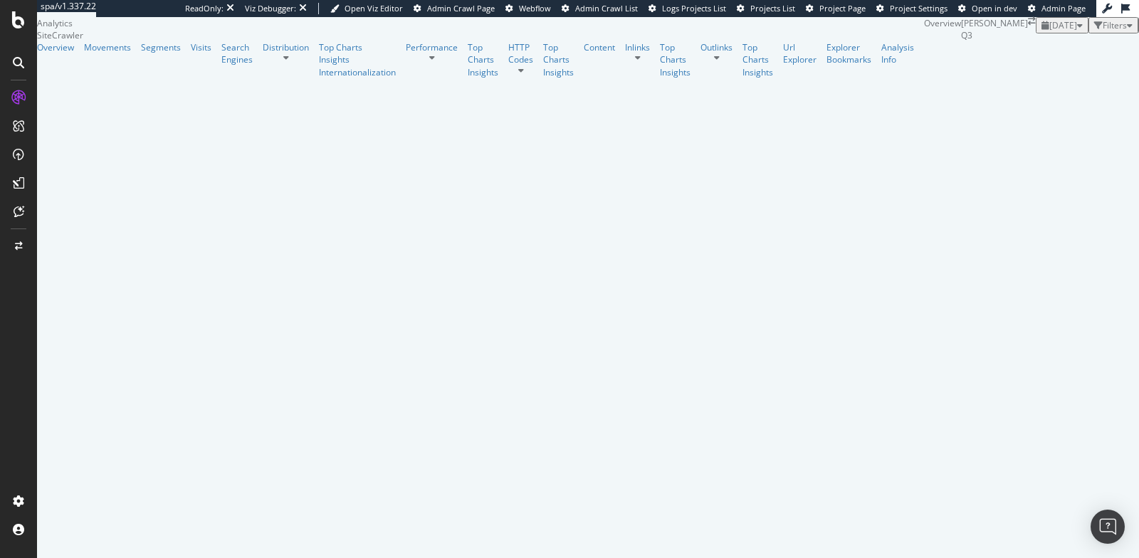
scroll to position [370, 0]
